Goal: Transaction & Acquisition: Download file/media

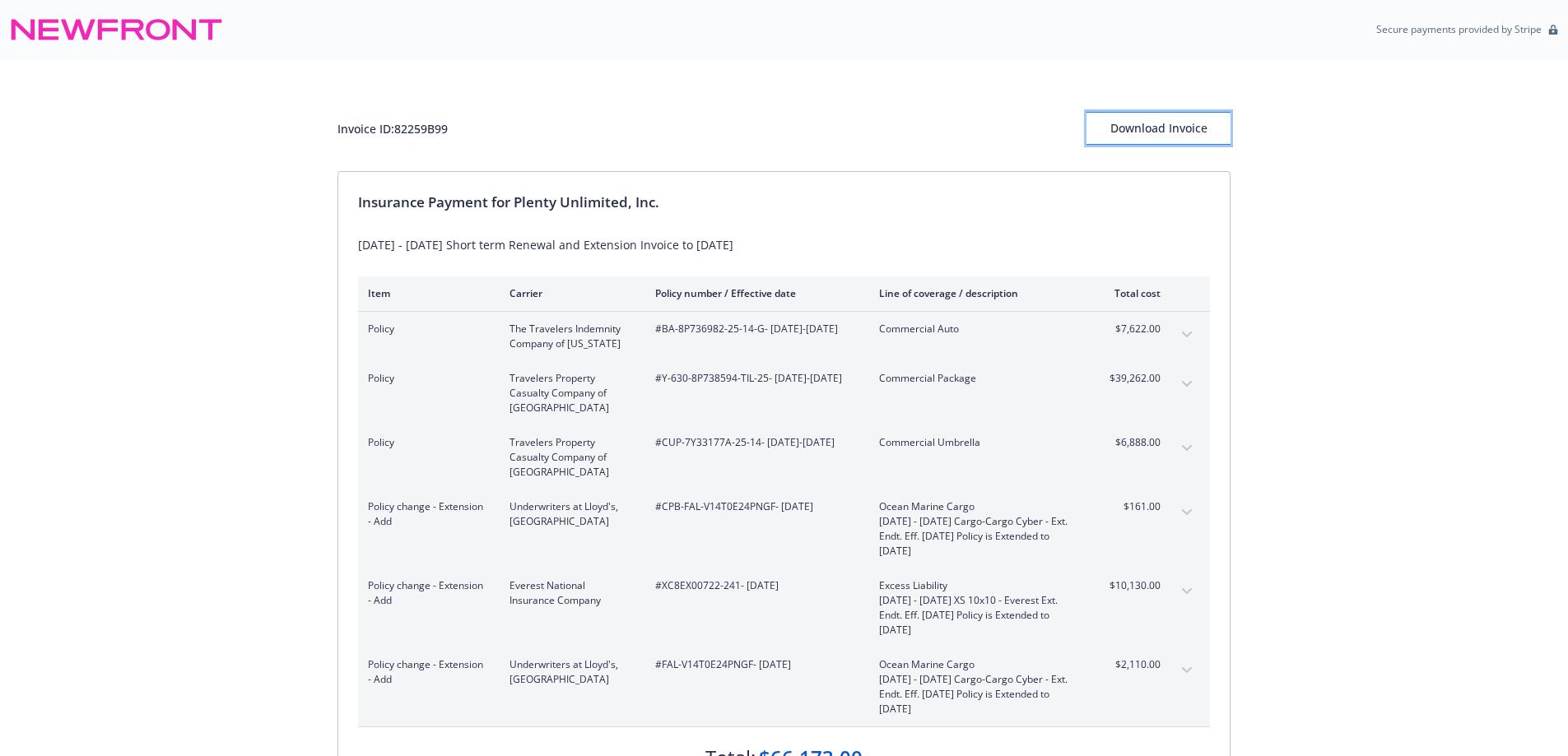
click at [1181, 127] on div "Download Invoice" at bounding box center [1158, 128] width 144 height 31
click at [1156, 126] on div "Download Invoice" at bounding box center [1158, 128] width 144 height 31
